Goal: Browse casually

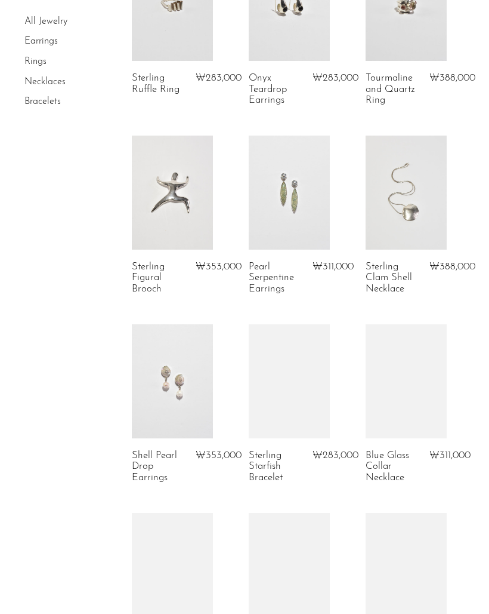
scroll to position [510, 0]
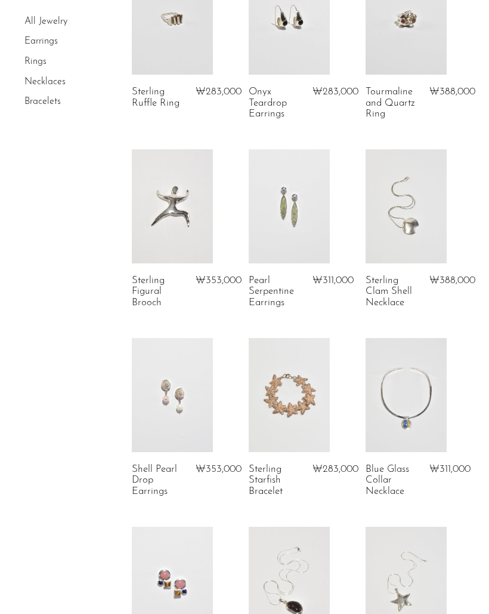
click at [418, 226] on link at bounding box center [406, 205] width 81 height 113
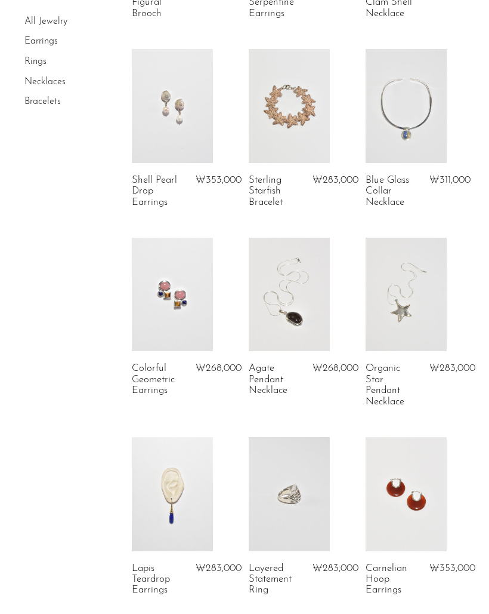
scroll to position [799, 0]
click at [284, 487] on link at bounding box center [289, 493] width 81 height 113
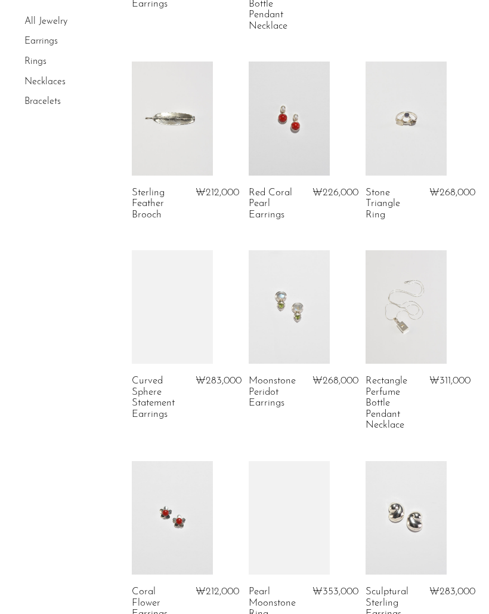
scroll to position [1807, 0]
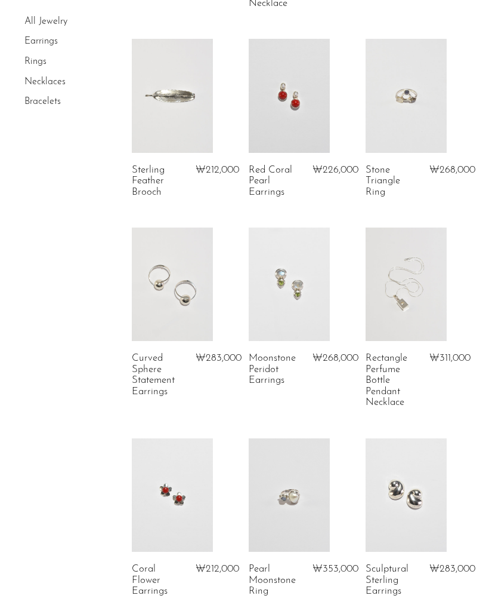
click at [429, 316] on link at bounding box center [406, 283] width 81 height 113
click at [174, 320] on link at bounding box center [172, 283] width 81 height 113
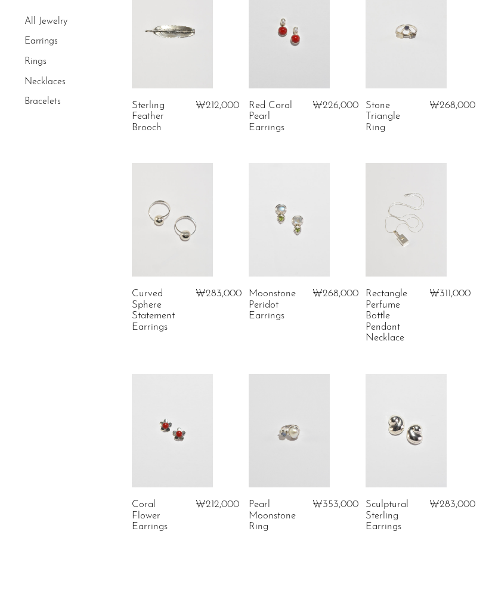
scroll to position [2076, 0]
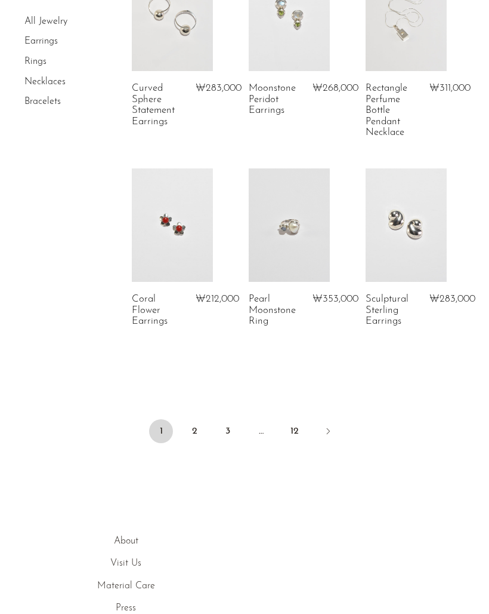
click at [410, 266] on link at bounding box center [406, 224] width 81 height 113
click at [195, 427] on link "2" at bounding box center [195, 431] width 24 height 24
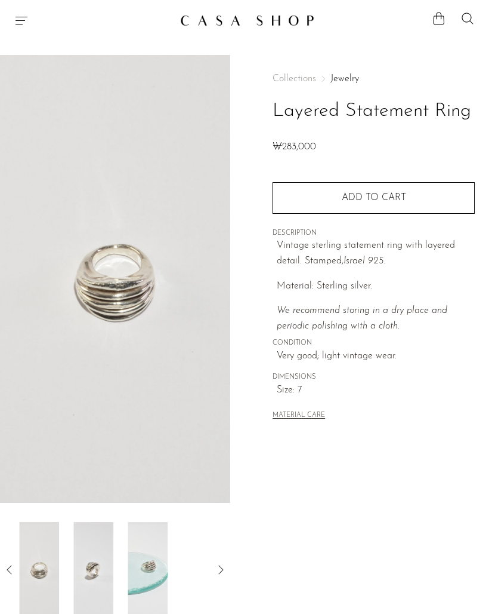
click at [129, 577] on img at bounding box center [148, 569] width 40 height 95
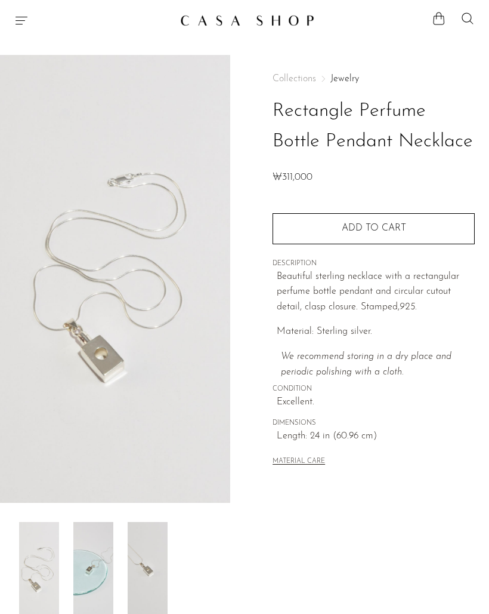
click at [135, 571] on img at bounding box center [148, 569] width 40 height 95
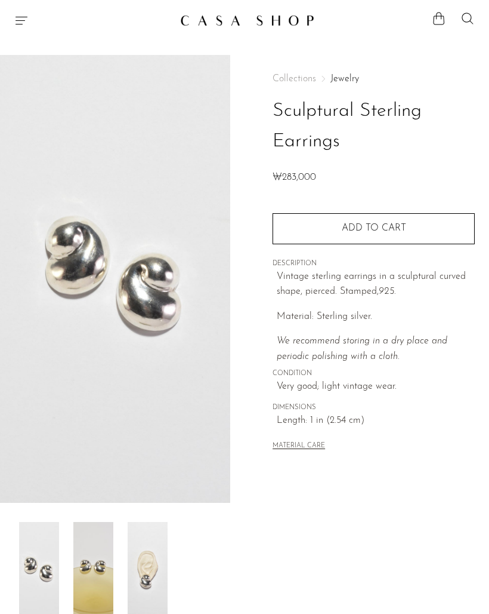
click at [155, 577] on img at bounding box center [148, 569] width 40 height 95
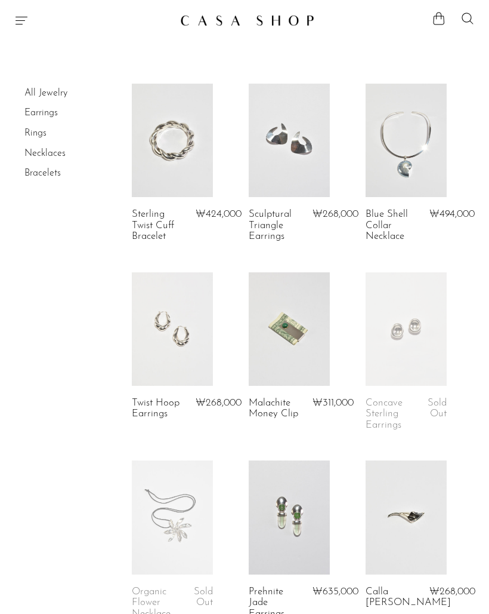
click at [283, 345] on link at bounding box center [289, 328] width 81 height 113
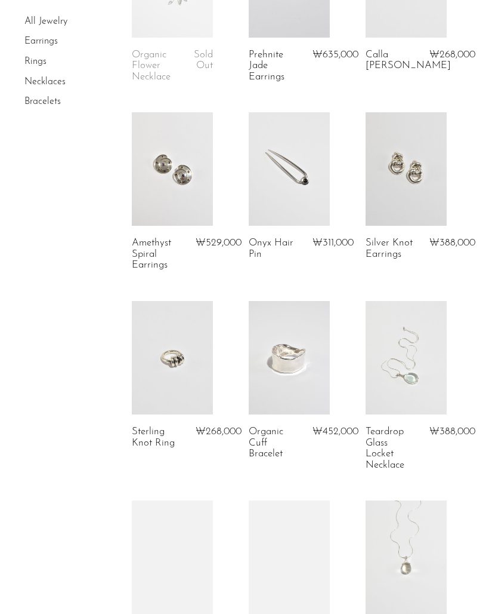
scroll to position [680, 0]
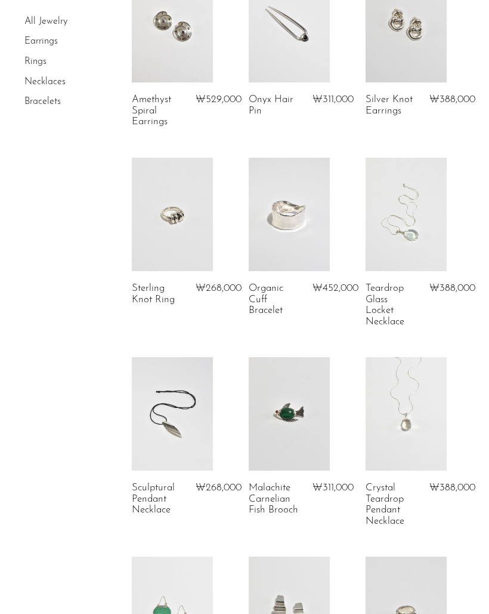
click at [408, 58] on link at bounding box center [406, 25] width 81 height 113
click at [187, 254] on link at bounding box center [172, 214] width 81 height 113
click at [183, 232] on link at bounding box center [172, 214] width 81 height 113
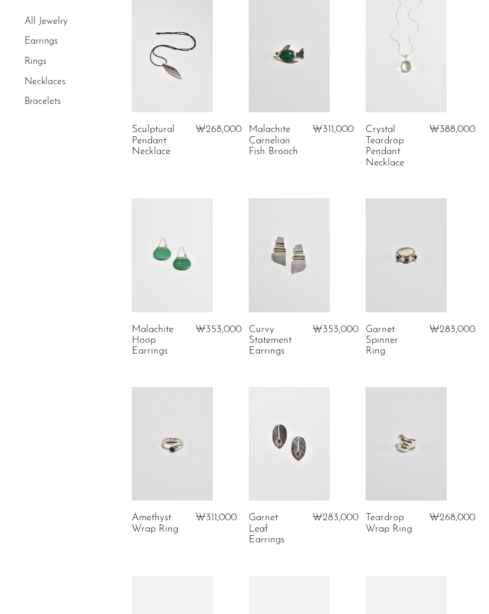
scroll to position [1111, 0]
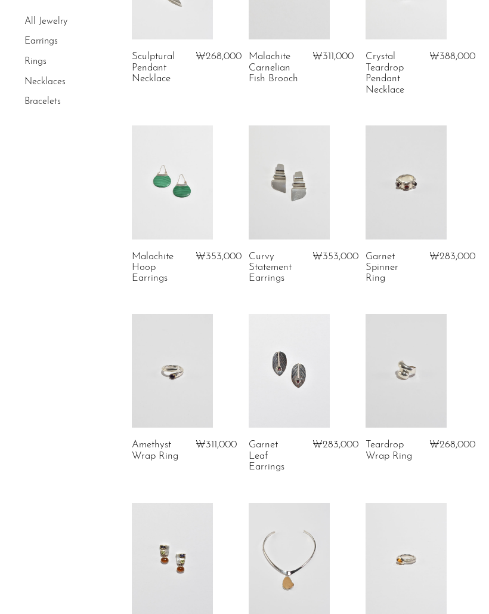
click at [424, 385] on link at bounding box center [406, 370] width 81 height 113
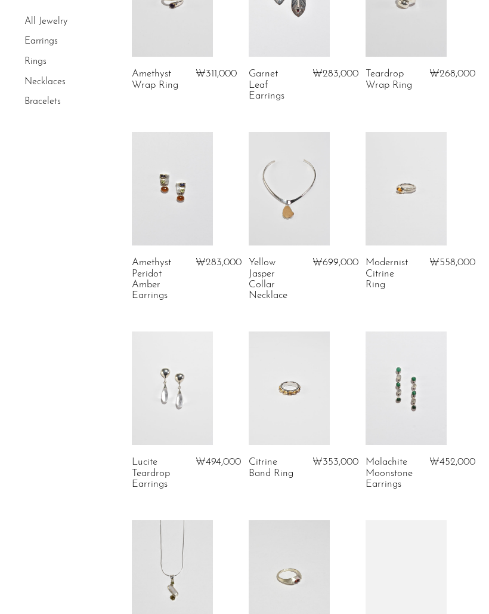
scroll to position [1583, 0]
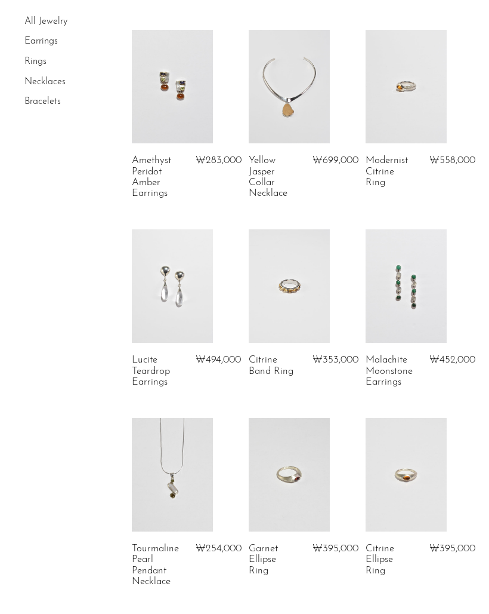
click at [175, 320] on link at bounding box center [172, 285] width 81 height 113
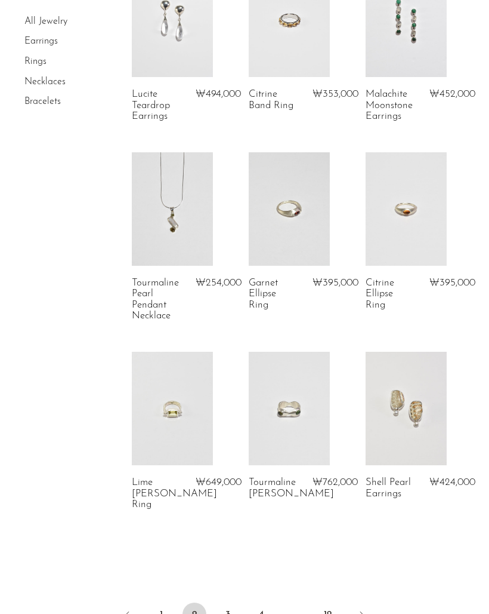
scroll to position [1877, 0]
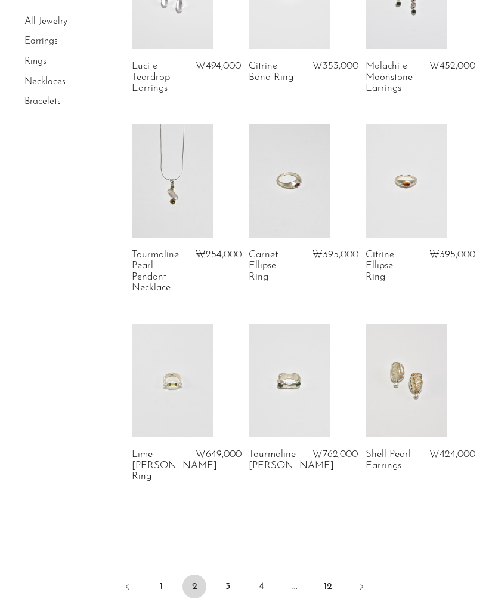
click at [174, 382] on link at bounding box center [172, 379] width 81 height 113
click at [231, 574] on link "3" at bounding box center [228, 586] width 24 height 24
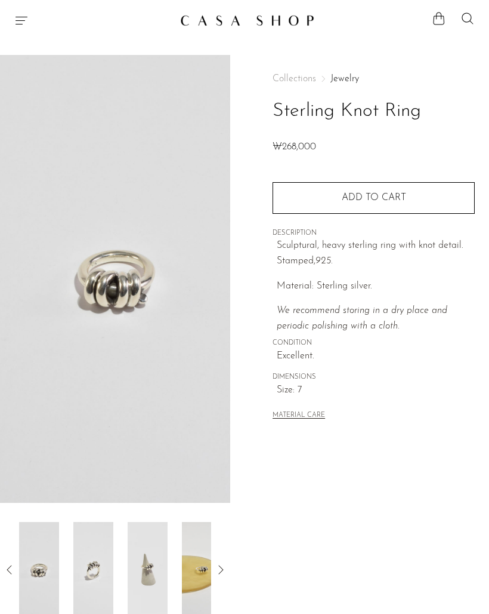
click at [128, 568] on img at bounding box center [148, 569] width 40 height 95
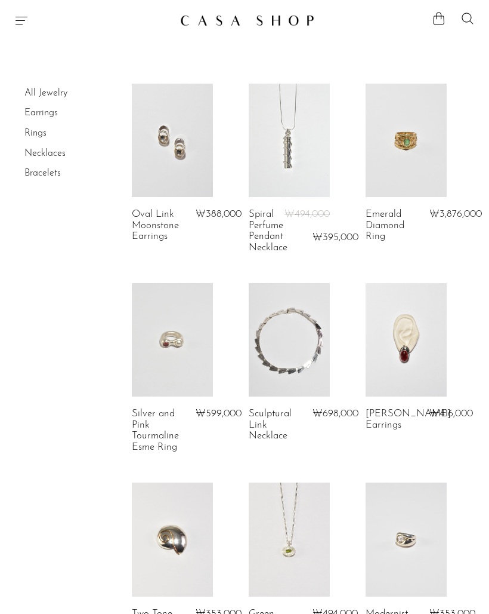
click at [299, 177] on link at bounding box center [289, 140] width 81 height 113
click at [174, 167] on link at bounding box center [172, 140] width 81 height 113
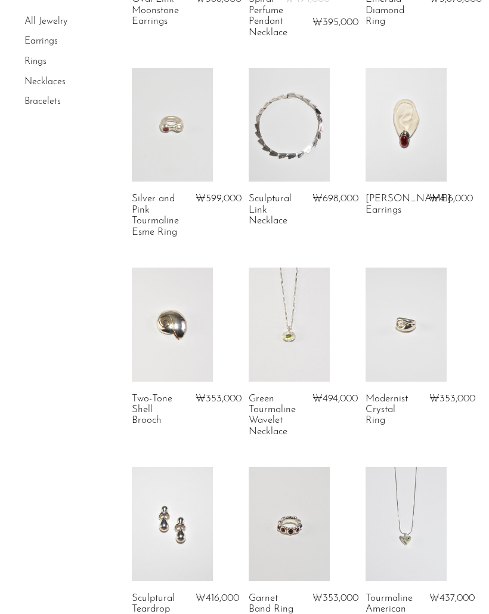
scroll to position [257, 0]
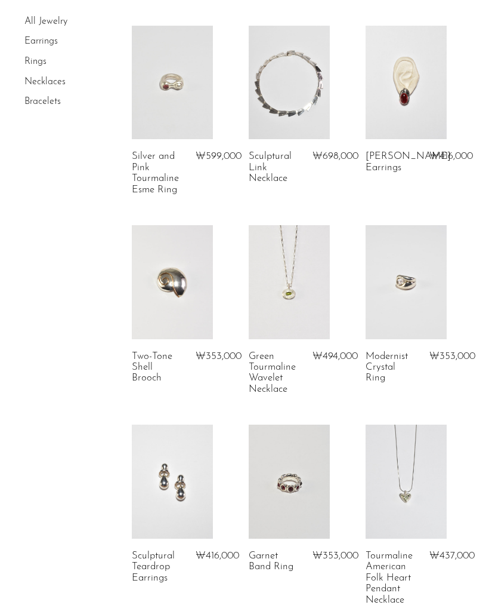
click at [182, 335] on link at bounding box center [172, 281] width 81 height 113
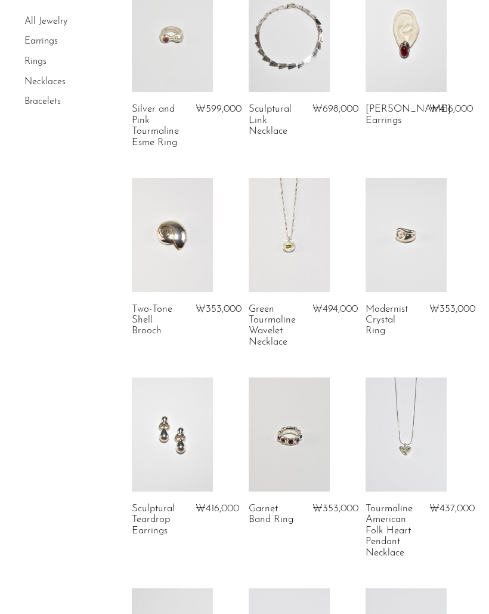
scroll to position [305, 0]
click at [198, 456] on link at bounding box center [172, 433] width 81 height 113
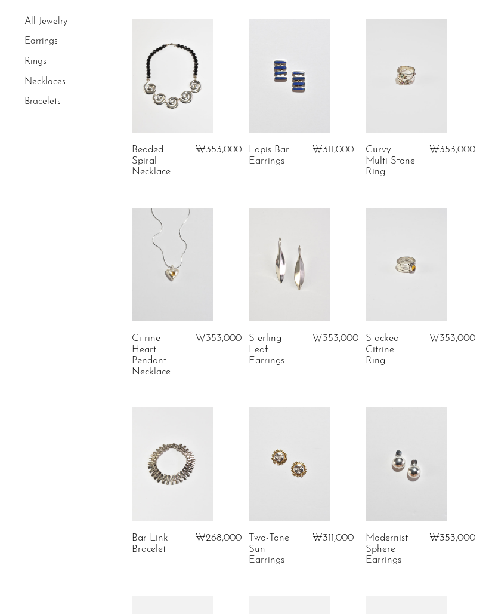
scroll to position [1651, 0]
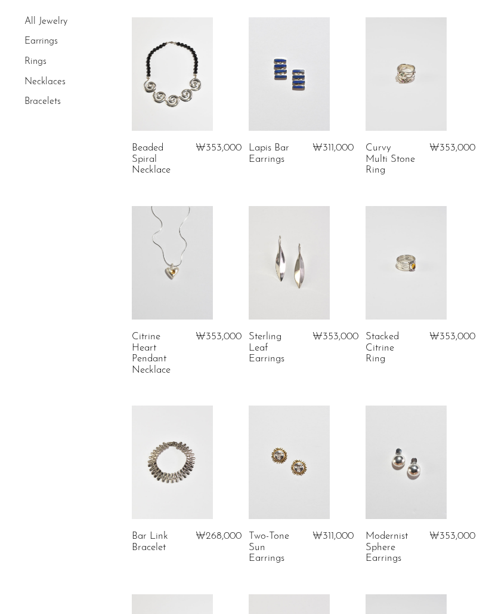
click at [307, 285] on link at bounding box center [289, 262] width 81 height 113
click at [434, 487] on link at bounding box center [406, 461] width 81 height 113
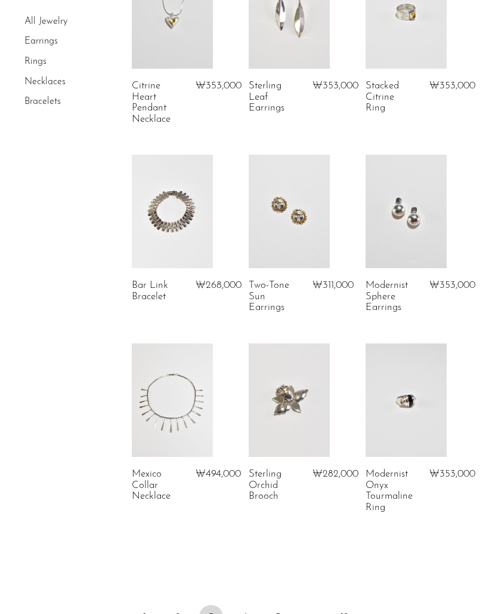
scroll to position [1971, 0]
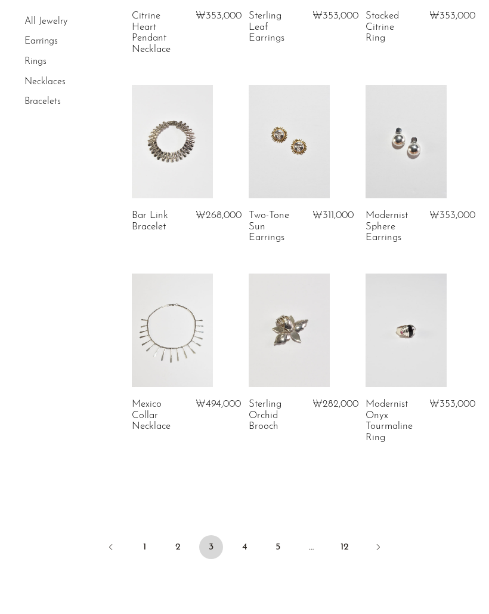
click at [249, 535] on link "4" at bounding box center [245, 547] width 24 height 24
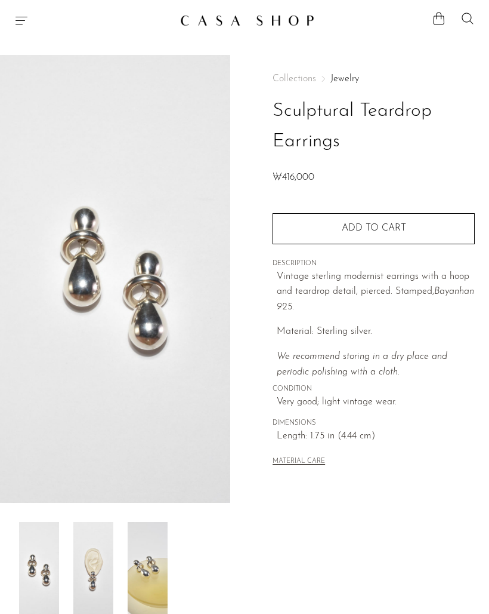
click at [101, 583] on img at bounding box center [93, 569] width 40 height 95
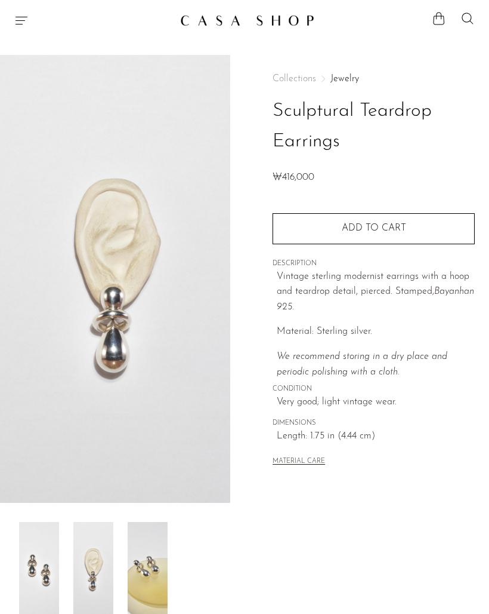
click at [150, 580] on img at bounding box center [148, 569] width 40 height 95
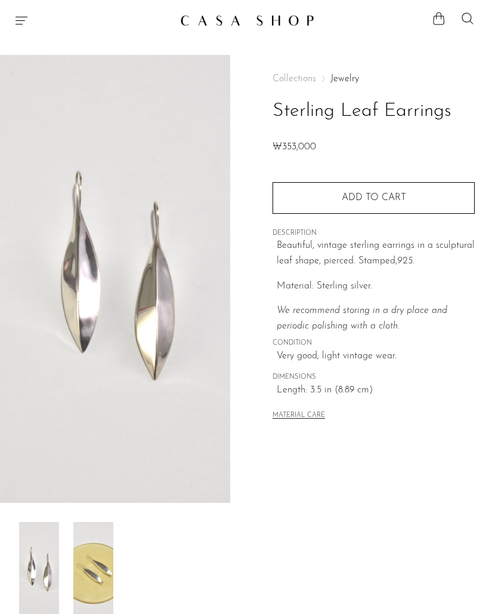
click at [93, 588] on img at bounding box center [93, 569] width 40 height 95
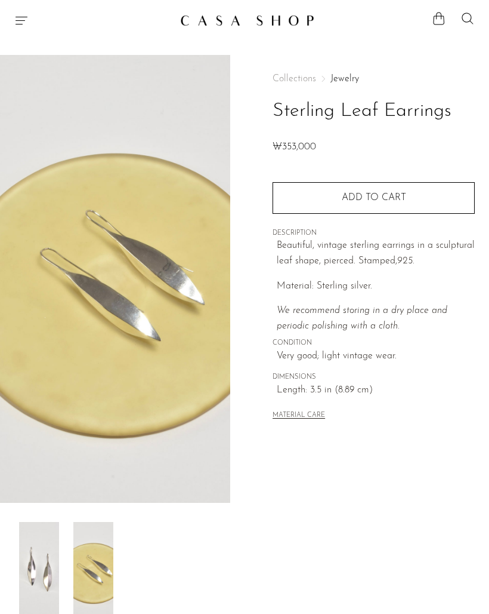
click at [38, 592] on img at bounding box center [39, 569] width 40 height 95
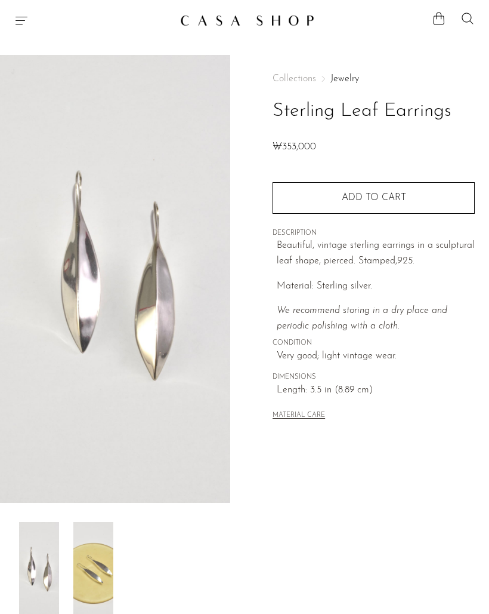
click at [92, 581] on img at bounding box center [93, 569] width 40 height 95
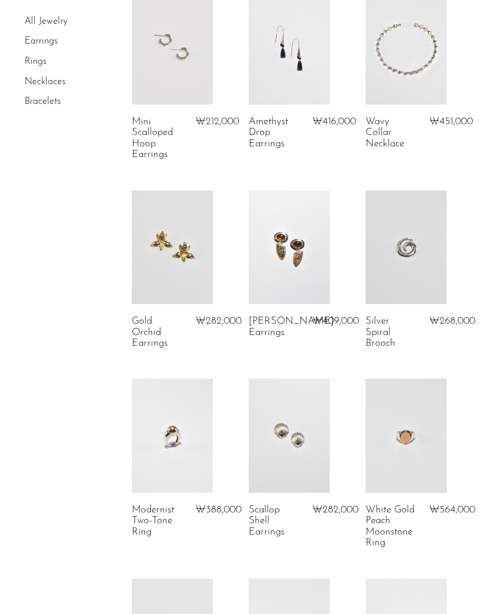
scroll to position [403, 0]
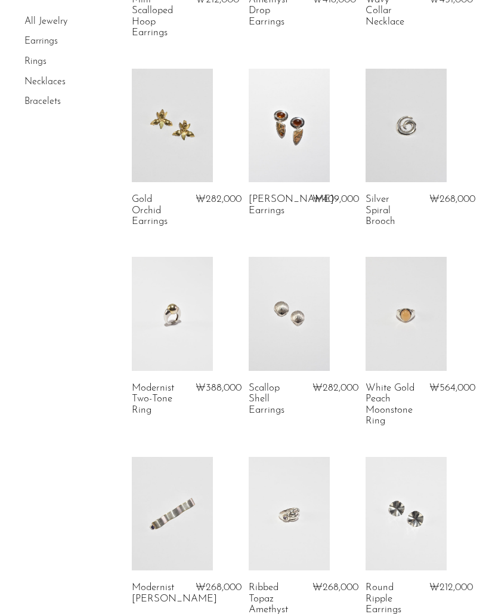
click at [180, 319] on link at bounding box center [172, 313] width 81 height 113
click at [413, 332] on link at bounding box center [406, 313] width 81 height 113
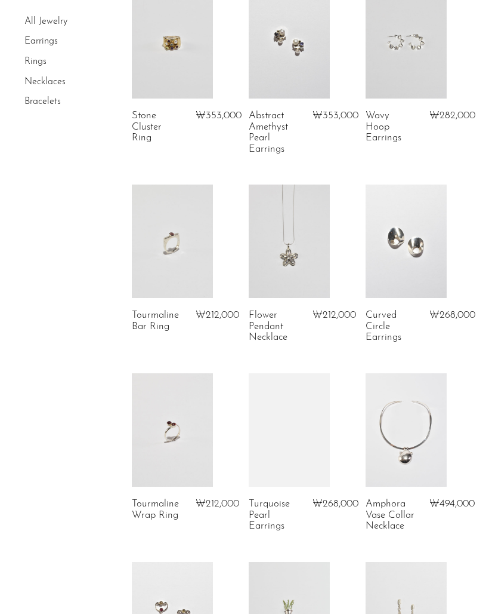
scroll to position [1070, 0]
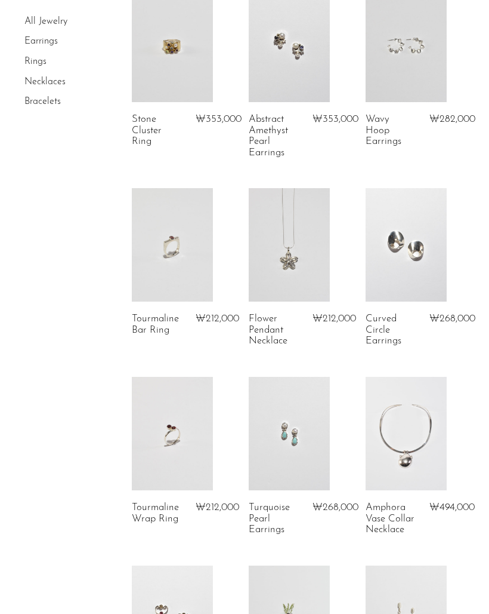
click at [418, 256] on link at bounding box center [406, 244] width 81 height 113
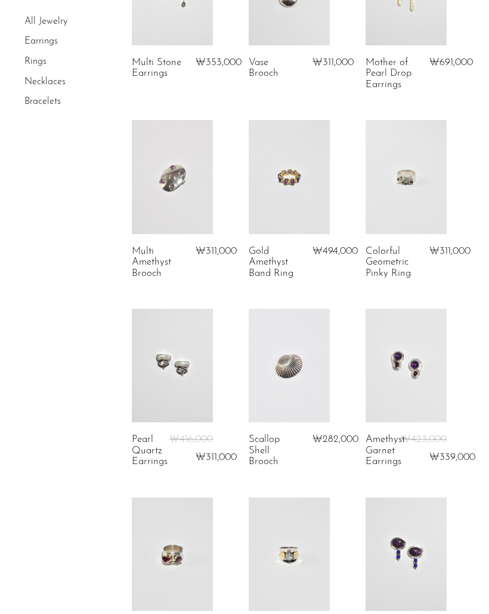
scroll to position [1870, 0]
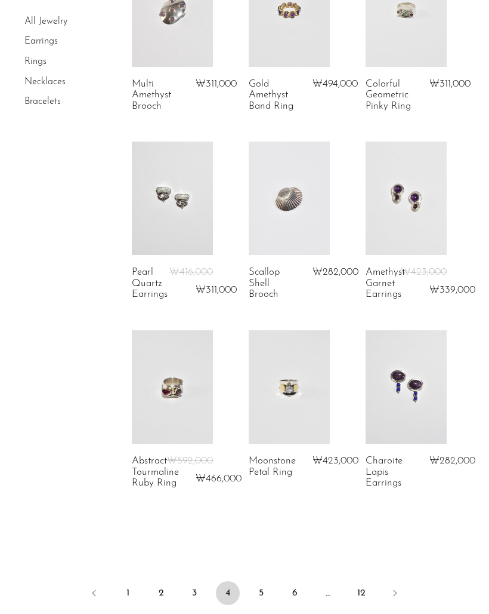
click at [264, 585] on link "5" at bounding box center [261, 593] width 24 height 24
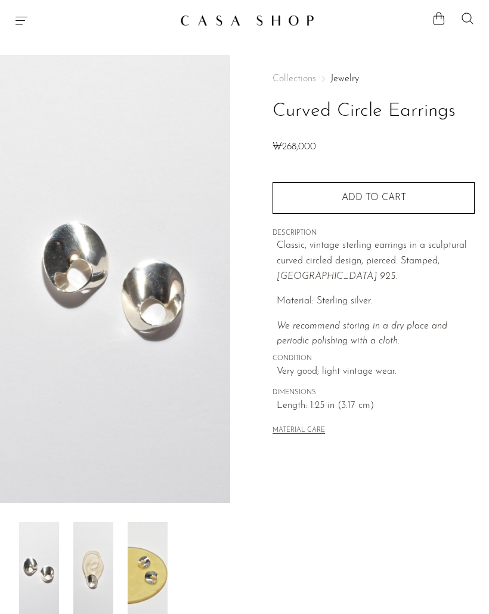
click at [91, 590] on img at bounding box center [93, 569] width 40 height 95
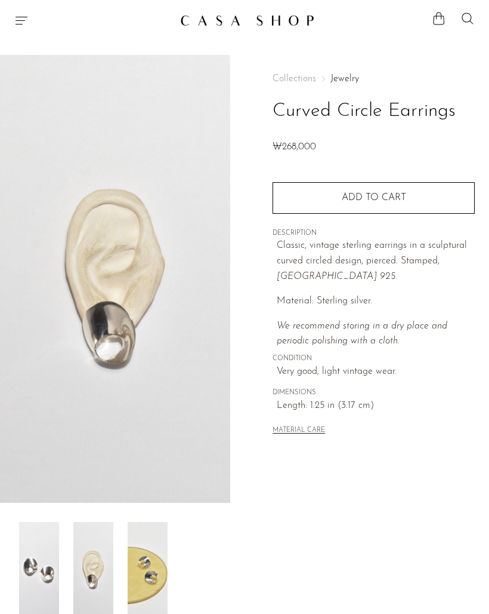
click at [135, 566] on img at bounding box center [148, 569] width 40 height 95
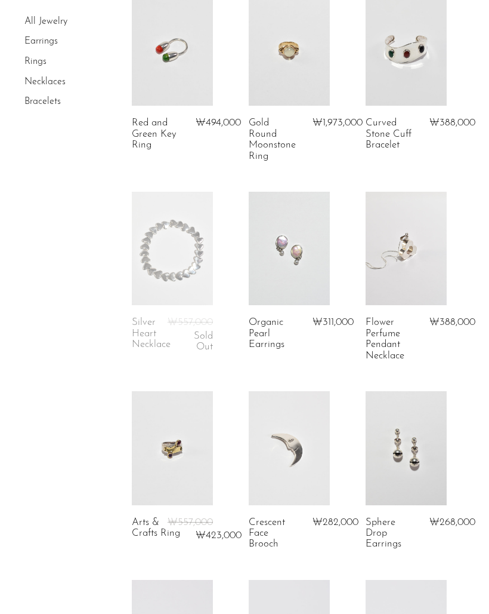
scroll to position [205, 0]
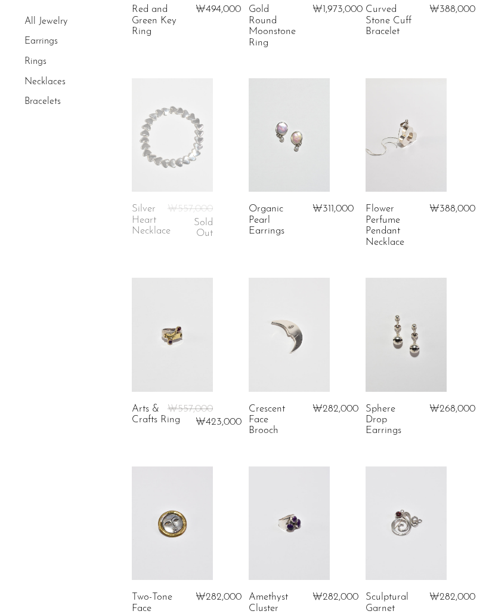
click at [418, 357] on link at bounding box center [406, 334] width 81 height 113
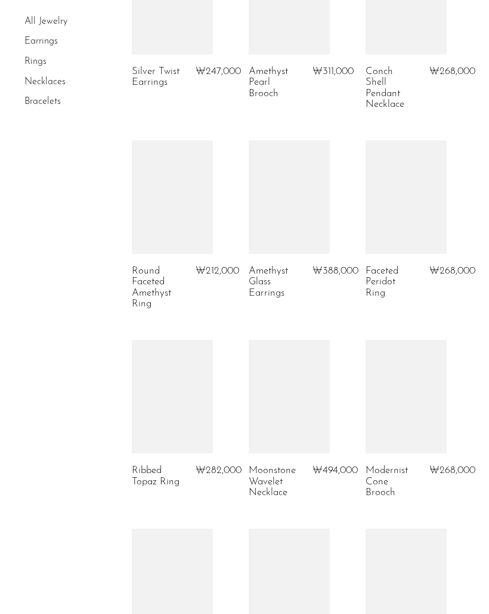
scroll to position [1194, 0]
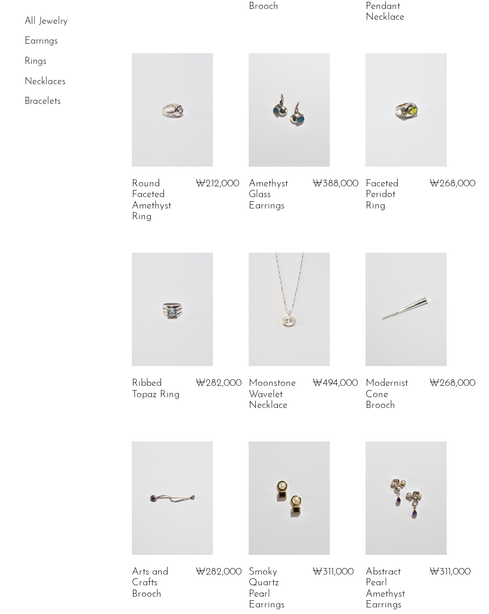
click at [168, 143] on link at bounding box center [172, 109] width 81 height 113
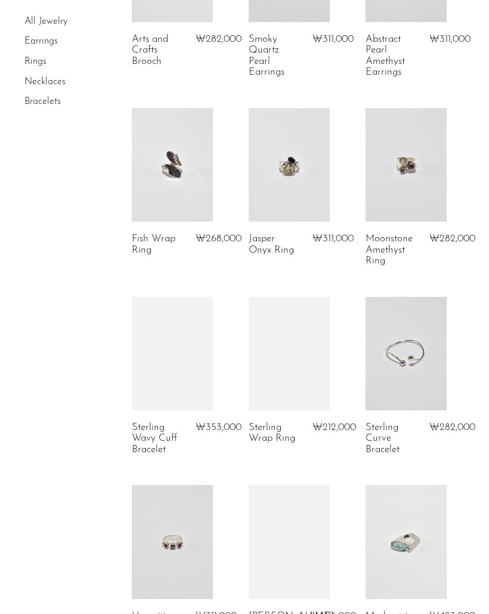
scroll to position [1891, 0]
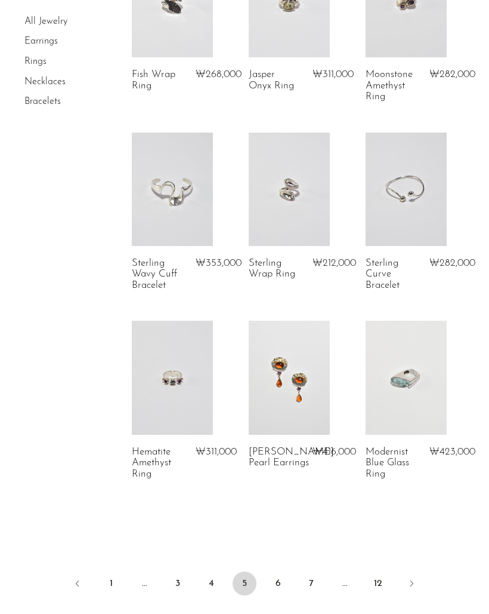
click at [285, 584] on link "6" at bounding box center [278, 583] width 24 height 24
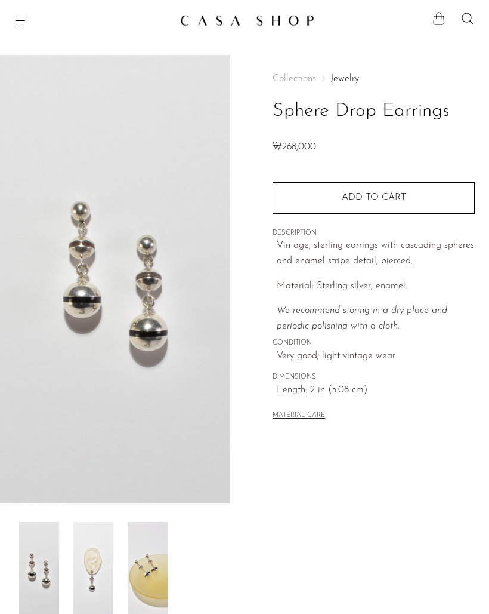
click at [93, 593] on img at bounding box center [93, 569] width 40 height 95
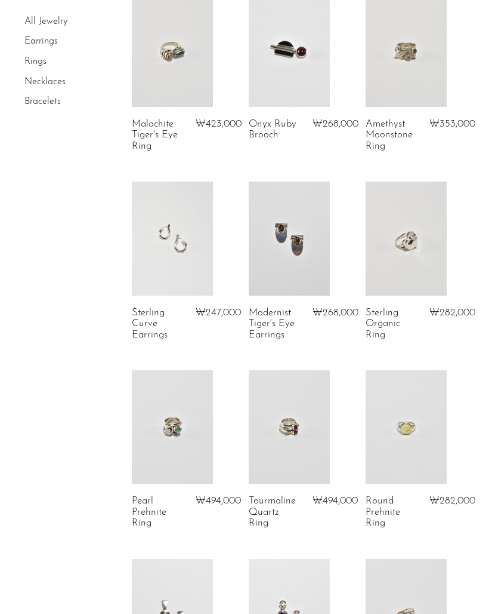
scroll to position [261, 0]
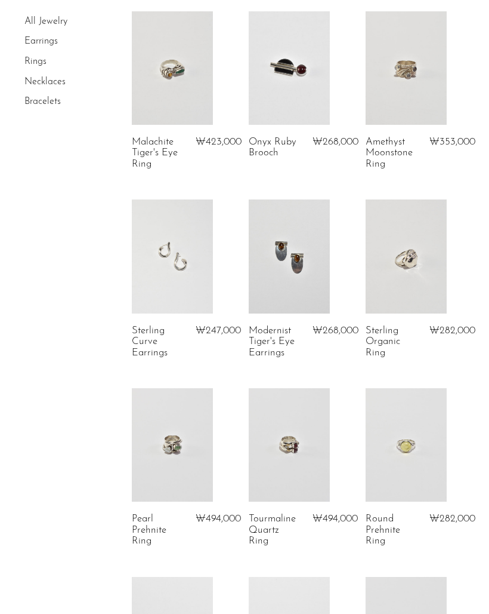
click at [167, 289] on link at bounding box center [172, 255] width 81 height 113
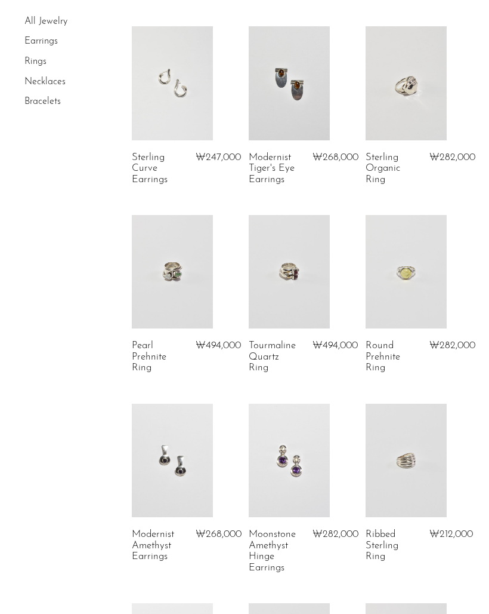
scroll to position [598, 0]
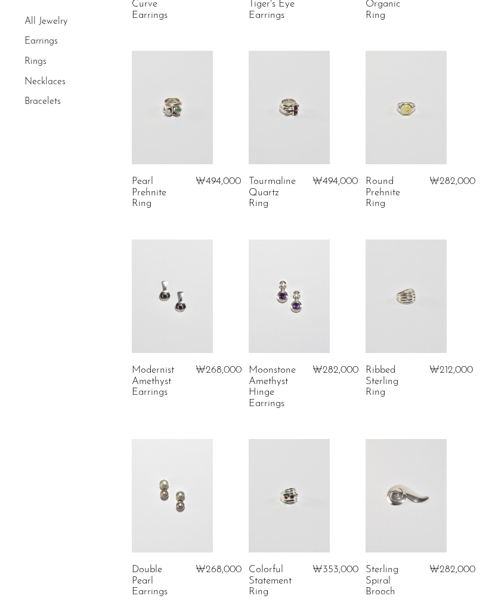
click at [418, 321] on link at bounding box center [406, 295] width 81 height 113
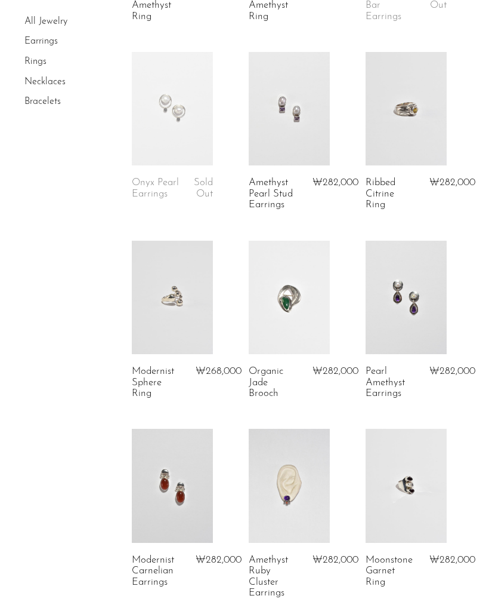
scroll to position [1918, 0]
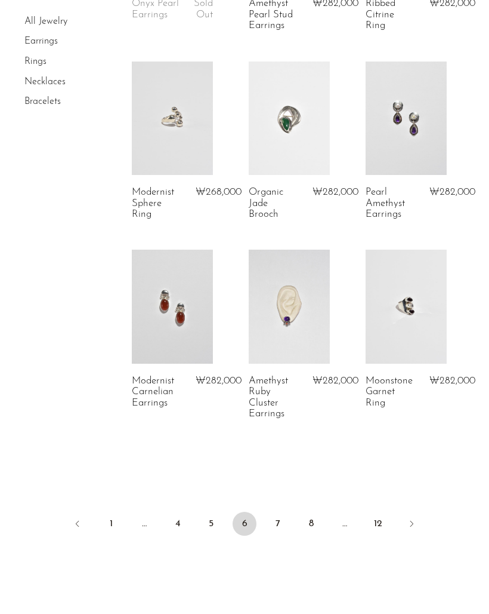
click at [279, 513] on link "7" at bounding box center [278, 523] width 24 height 24
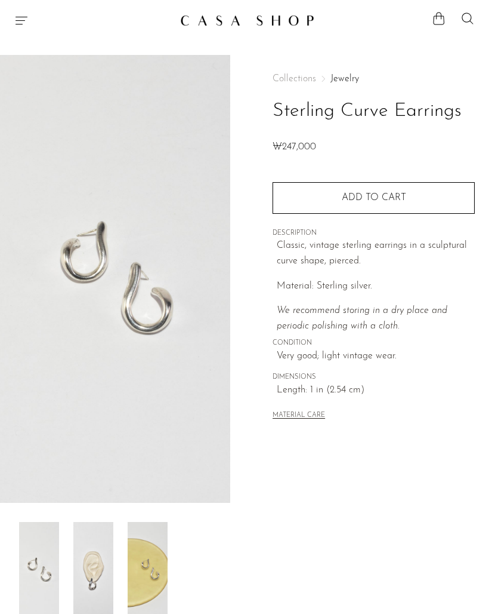
click at [97, 596] on img at bounding box center [93, 569] width 40 height 95
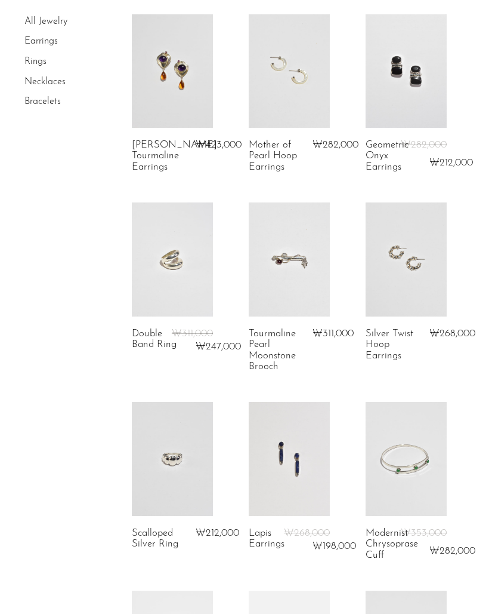
scroll to position [259, 0]
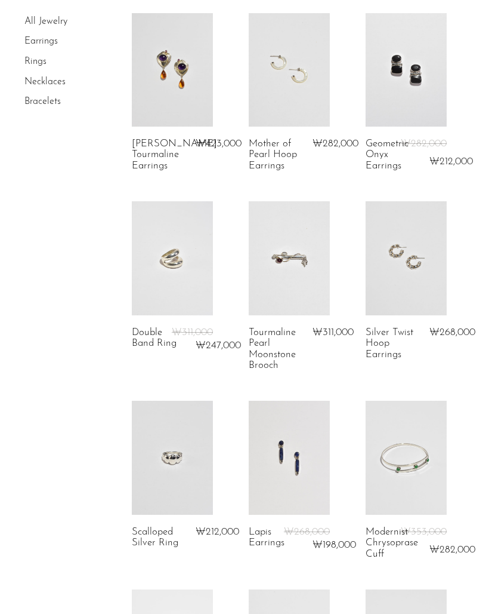
click at [179, 302] on link at bounding box center [172, 257] width 81 height 113
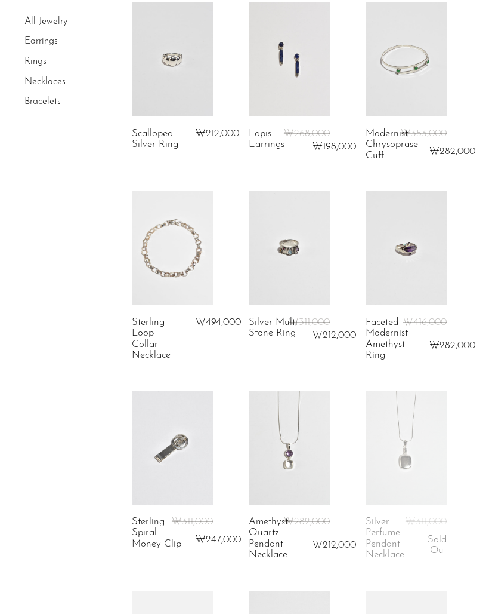
scroll to position [657, 0]
click at [422, 487] on link at bounding box center [406, 446] width 81 height 113
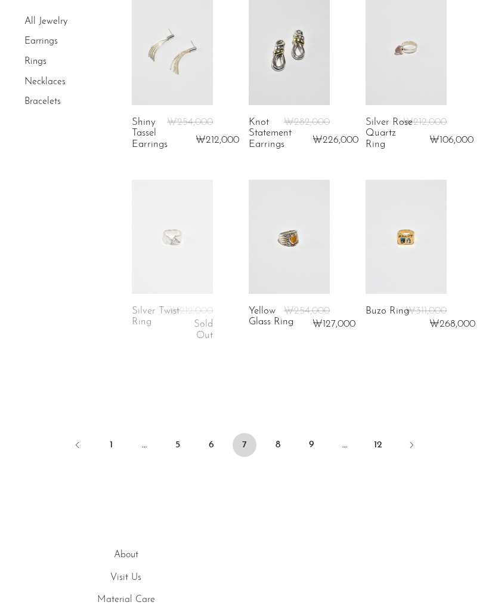
scroll to position [1978, 0]
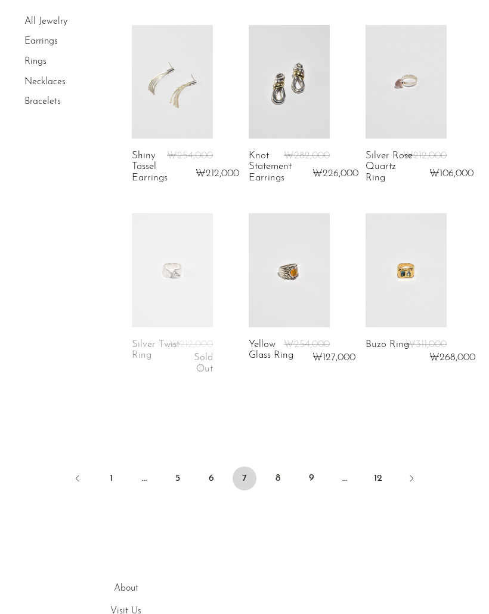
click at [279, 482] on link "8" at bounding box center [278, 478] width 24 height 24
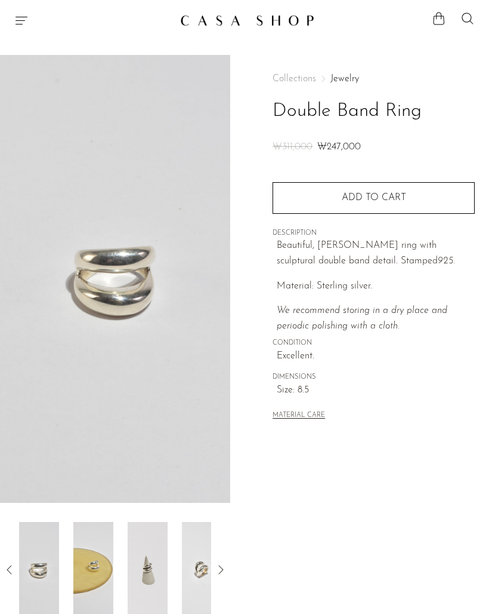
click at [182, 578] on img at bounding box center [202, 569] width 40 height 95
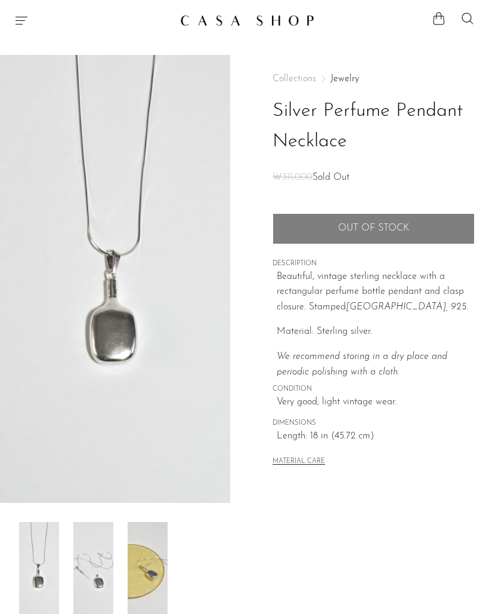
click at [84, 588] on img at bounding box center [93, 569] width 40 height 95
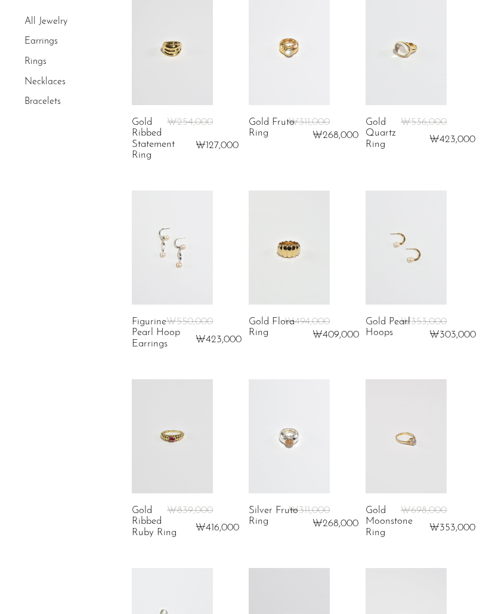
scroll to position [447, 0]
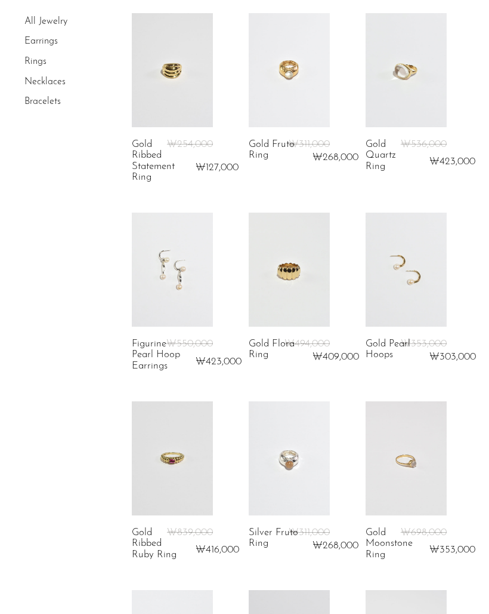
click at [406, 301] on link at bounding box center [406, 268] width 81 height 113
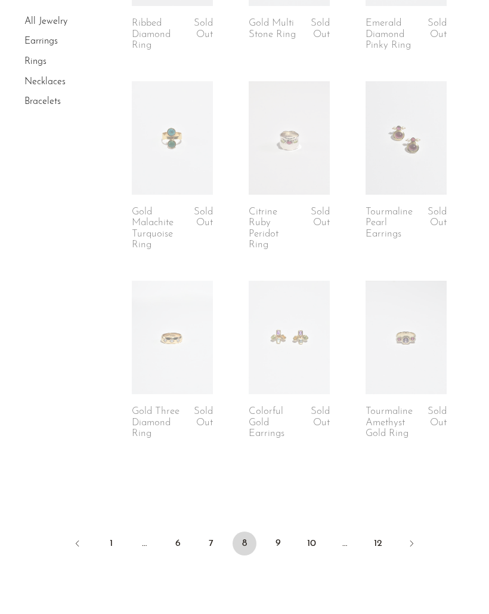
scroll to position [2084, 0]
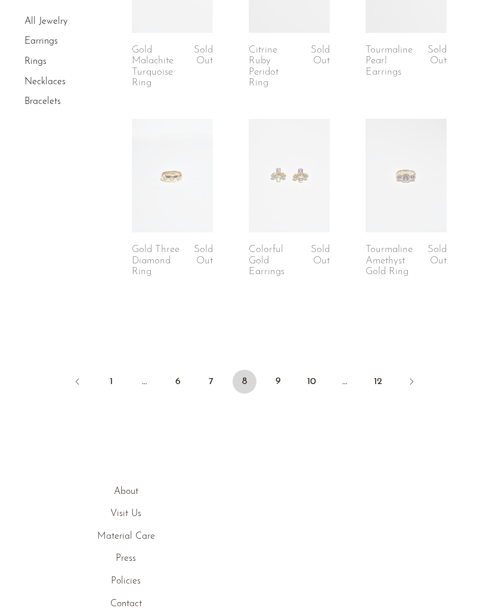
click at [270, 377] on link "9" at bounding box center [278, 381] width 24 height 24
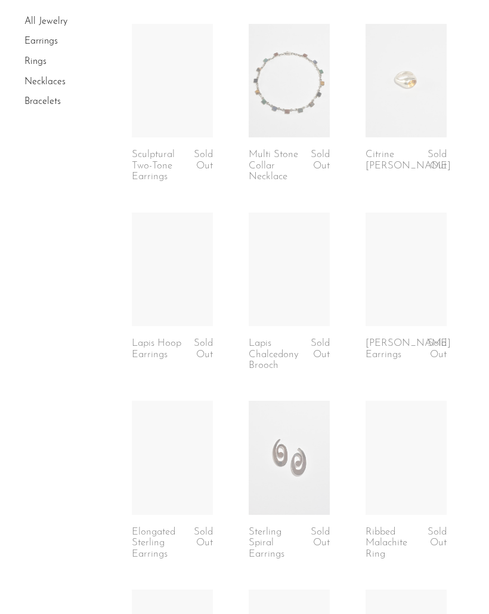
scroll to position [1090, 0]
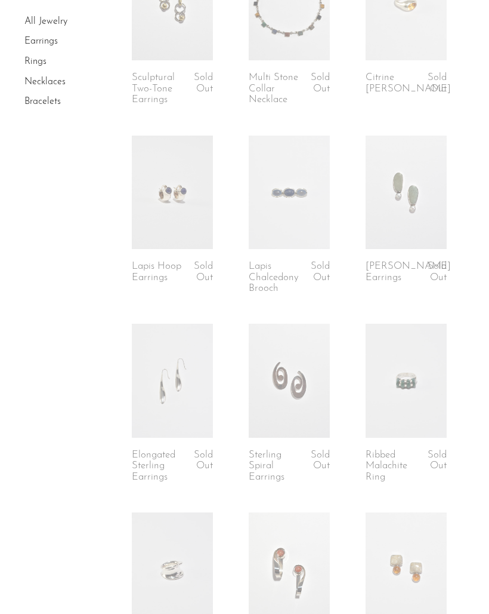
click at [178, 396] on link at bounding box center [172, 379] width 81 height 113
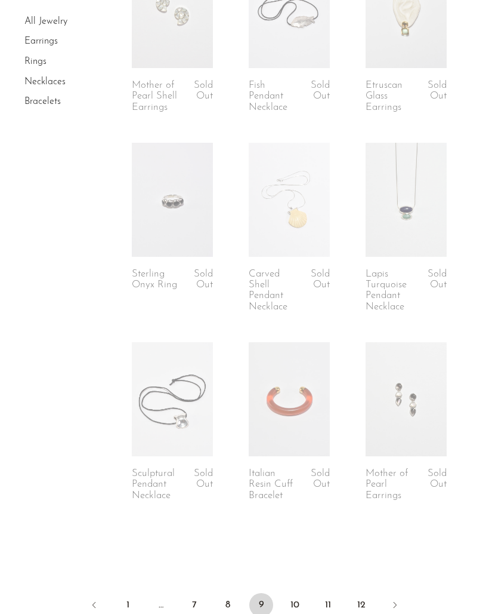
scroll to position [1966, 0]
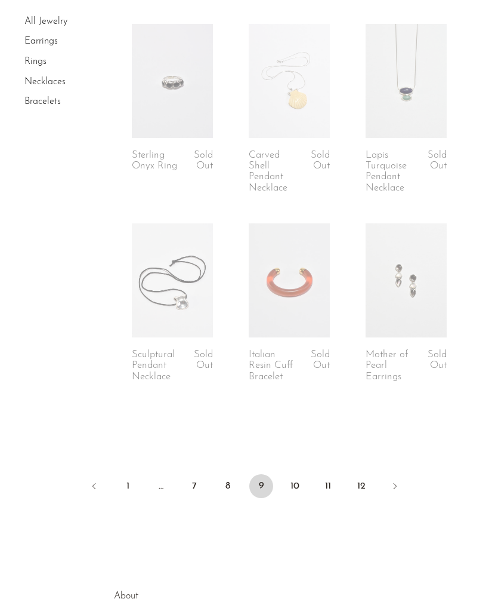
click at [185, 310] on link at bounding box center [172, 279] width 81 height 113
click at [289, 480] on link "10" at bounding box center [295, 486] width 24 height 24
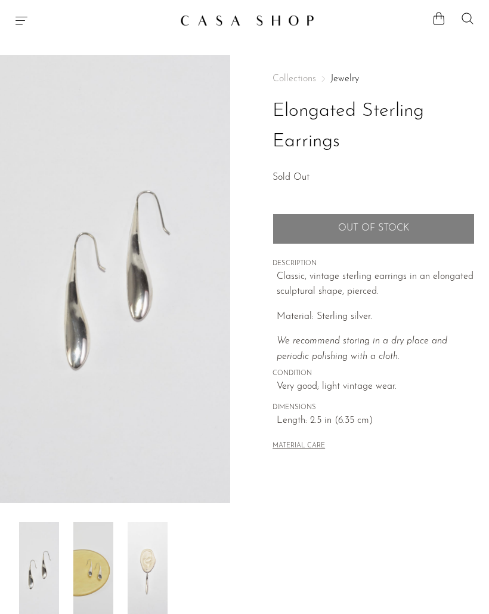
click at [146, 558] on img at bounding box center [148, 569] width 40 height 95
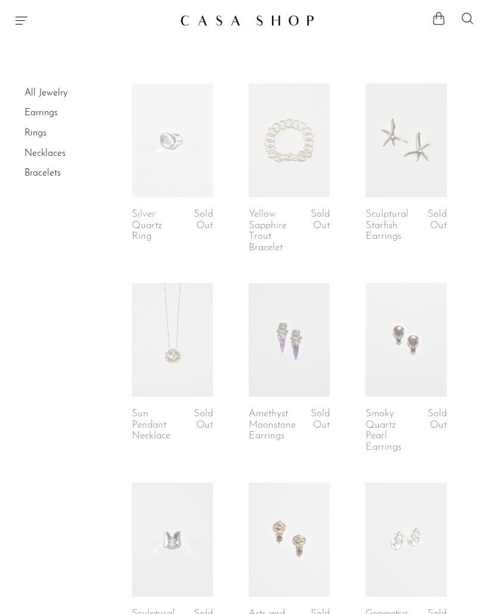
click at [167, 164] on link at bounding box center [172, 140] width 81 height 113
click at [179, 177] on link at bounding box center [172, 140] width 81 height 113
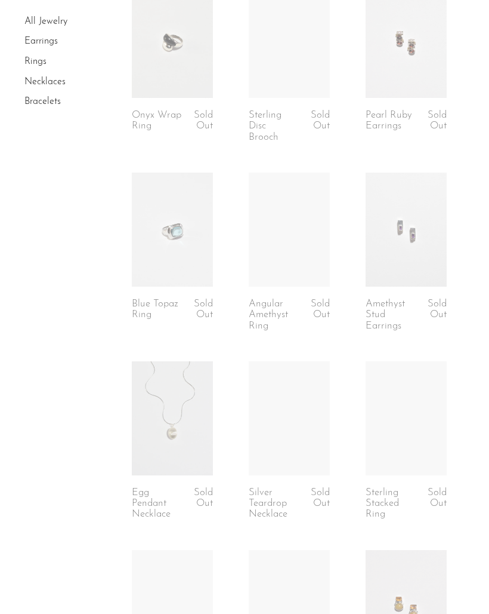
scroll to position [1364, 0]
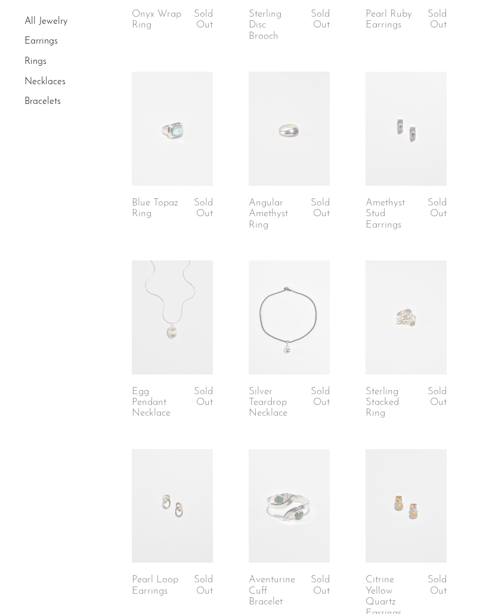
click at [294, 295] on link at bounding box center [289, 316] width 81 height 113
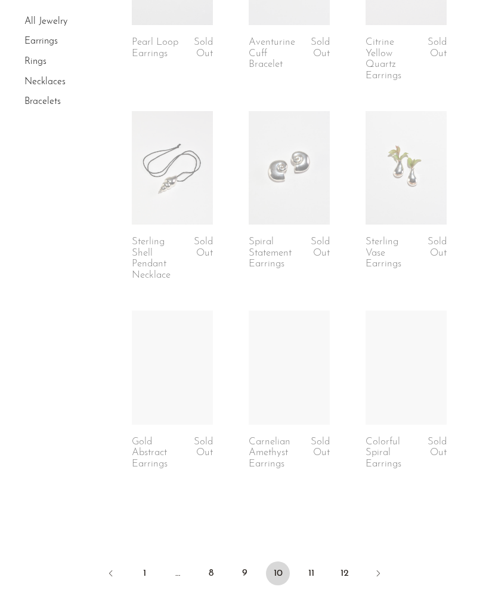
scroll to position [1993, 0]
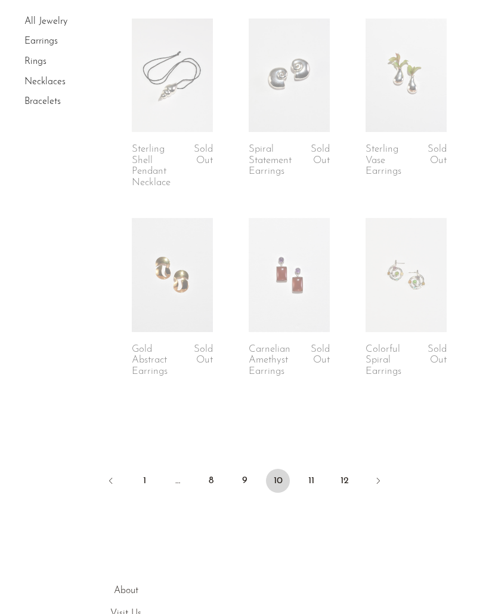
click at [312, 468] on link "11" at bounding box center [312, 480] width 24 height 24
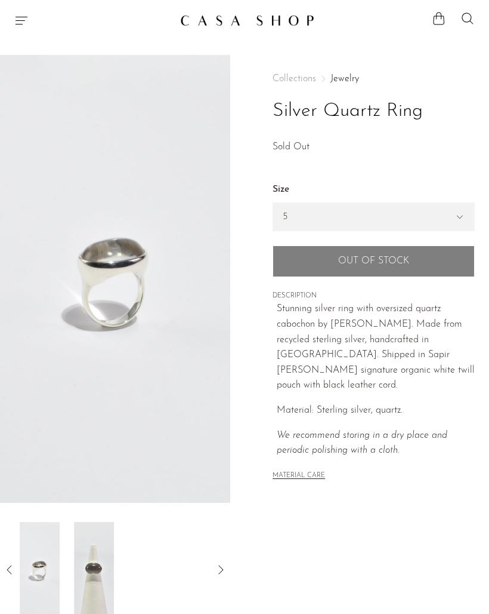
click at [146, 573] on div at bounding box center [115, 569] width 192 height 95
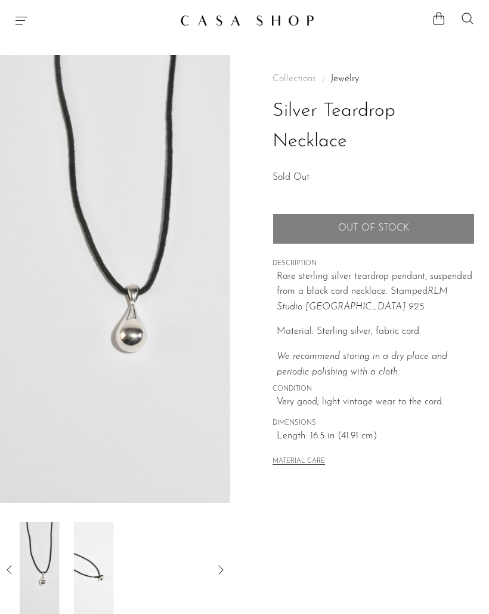
click at [159, 597] on div at bounding box center [115, 569] width 192 height 95
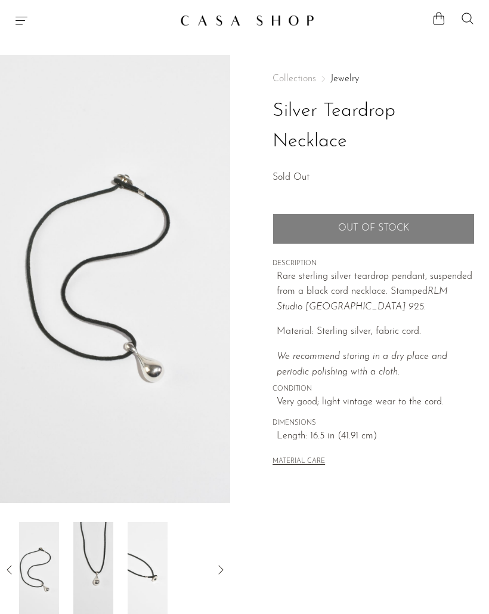
click at [27, 578] on img at bounding box center [39, 569] width 40 height 95
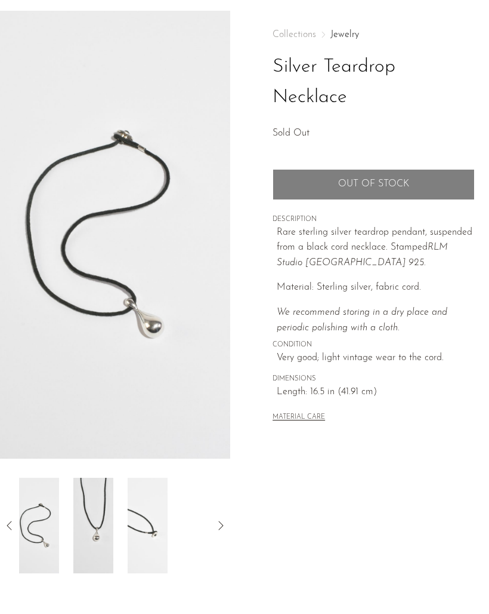
scroll to position [45, 0]
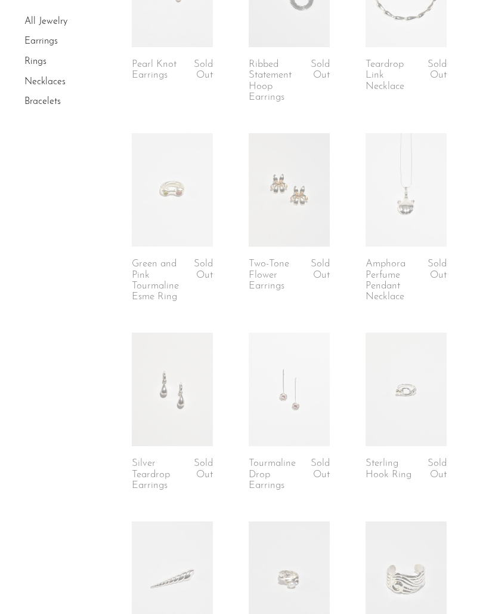
scroll to position [418, 0]
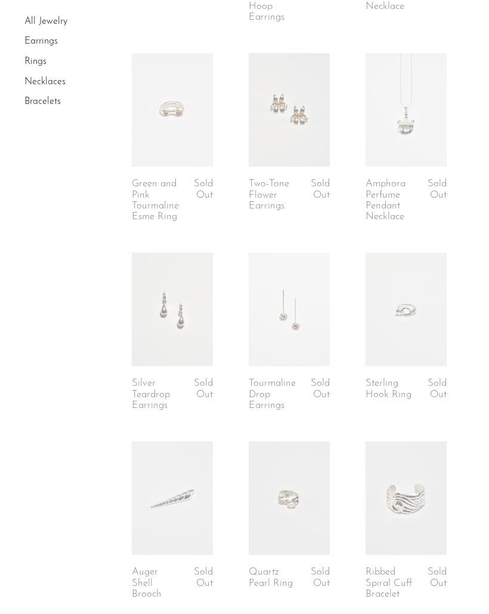
click at [195, 333] on link at bounding box center [172, 308] width 81 height 113
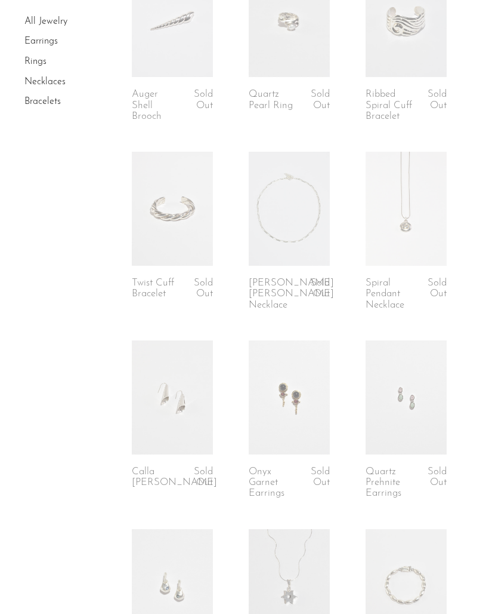
scroll to position [928, 0]
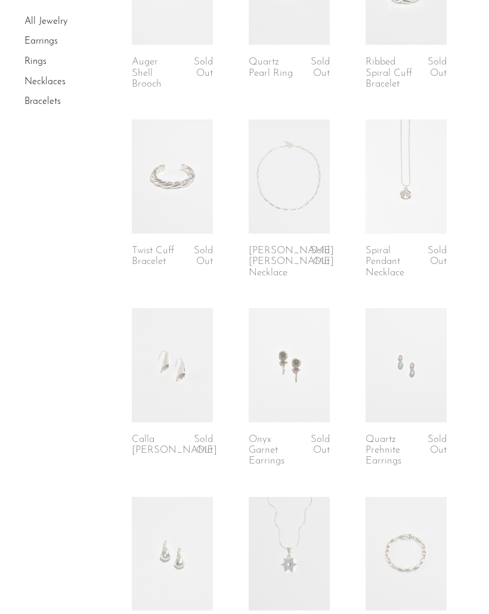
click at [180, 380] on link at bounding box center [172, 364] width 81 height 113
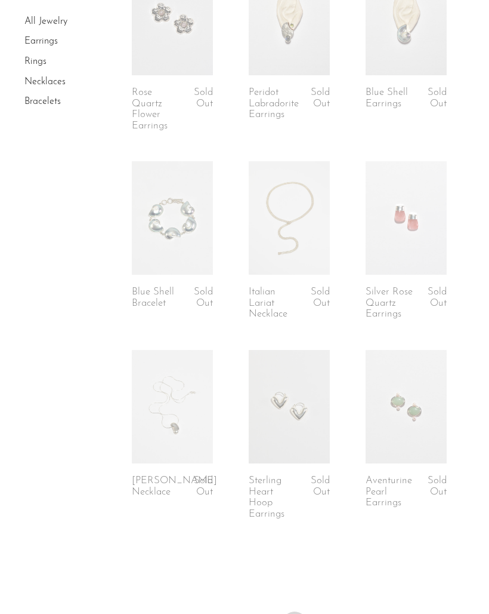
scroll to position [1916, 0]
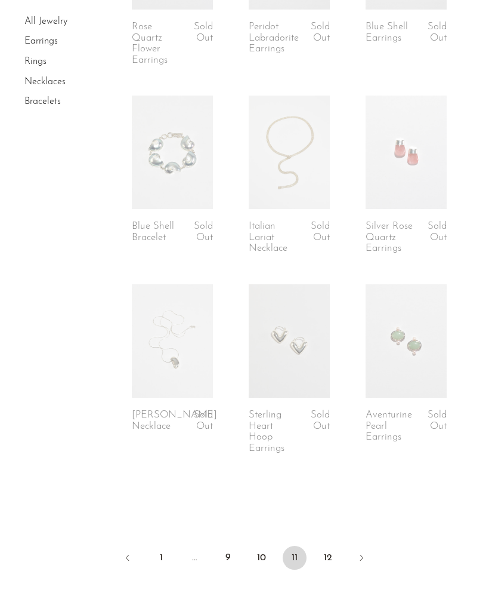
click at [322, 548] on link "12" at bounding box center [328, 557] width 24 height 24
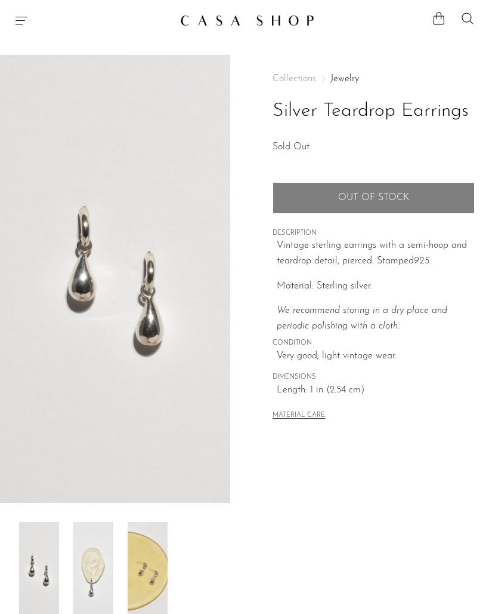
click at [98, 586] on img at bounding box center [93, 569] width 40 height 95
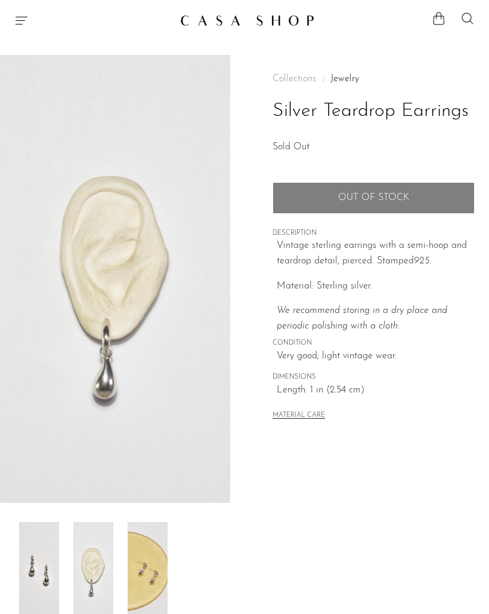
click at [146, 590] on img at bounding box center [148, 569] width 40 height 95
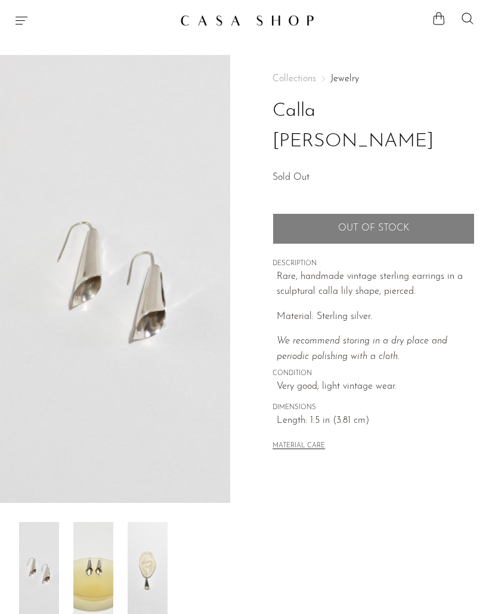
click at [147, 575] on img at bounding box center [148, 569] width 40 height 95
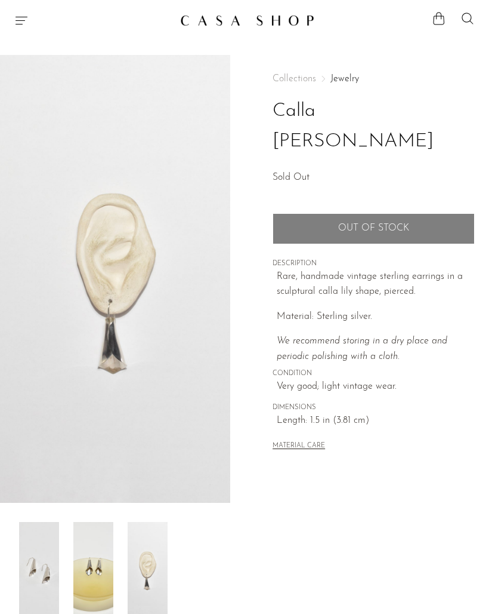
click at [84, 566] on img at bounding box center [93, 569] width 40 height 95
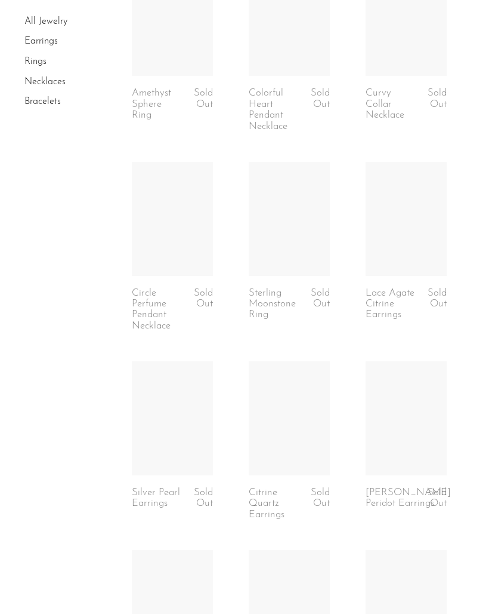
scroll to position [1081, 0]
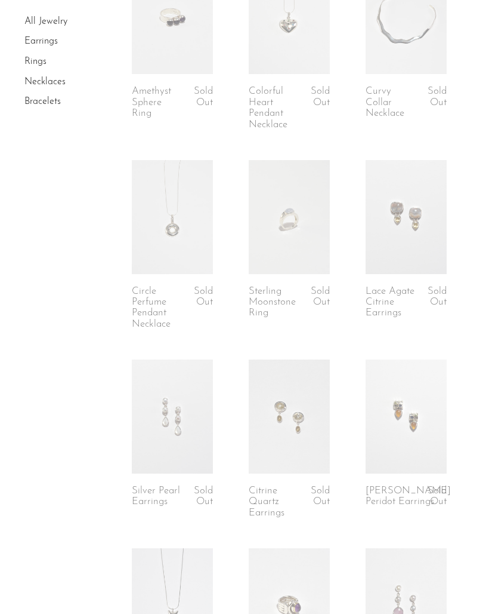
click at [292, 255] on link at bounding box center [289, 216] width 81 height 113
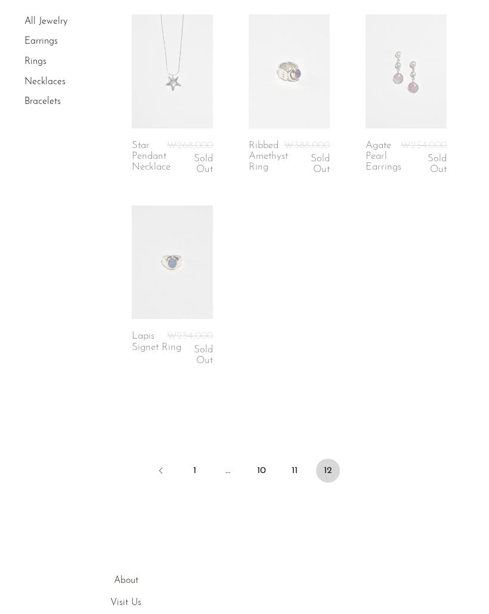
scroll to position [1631, 0]
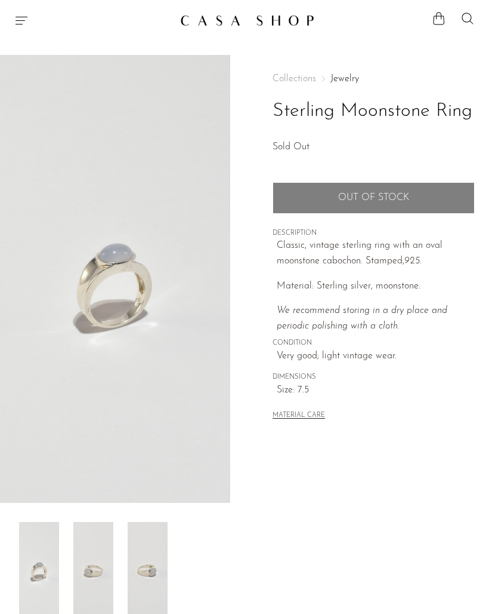
click at [95, 582] on img at bounding box center [93, 569] width 40 height 95
